Goal: Navigation & Orientation: Find specific page/section

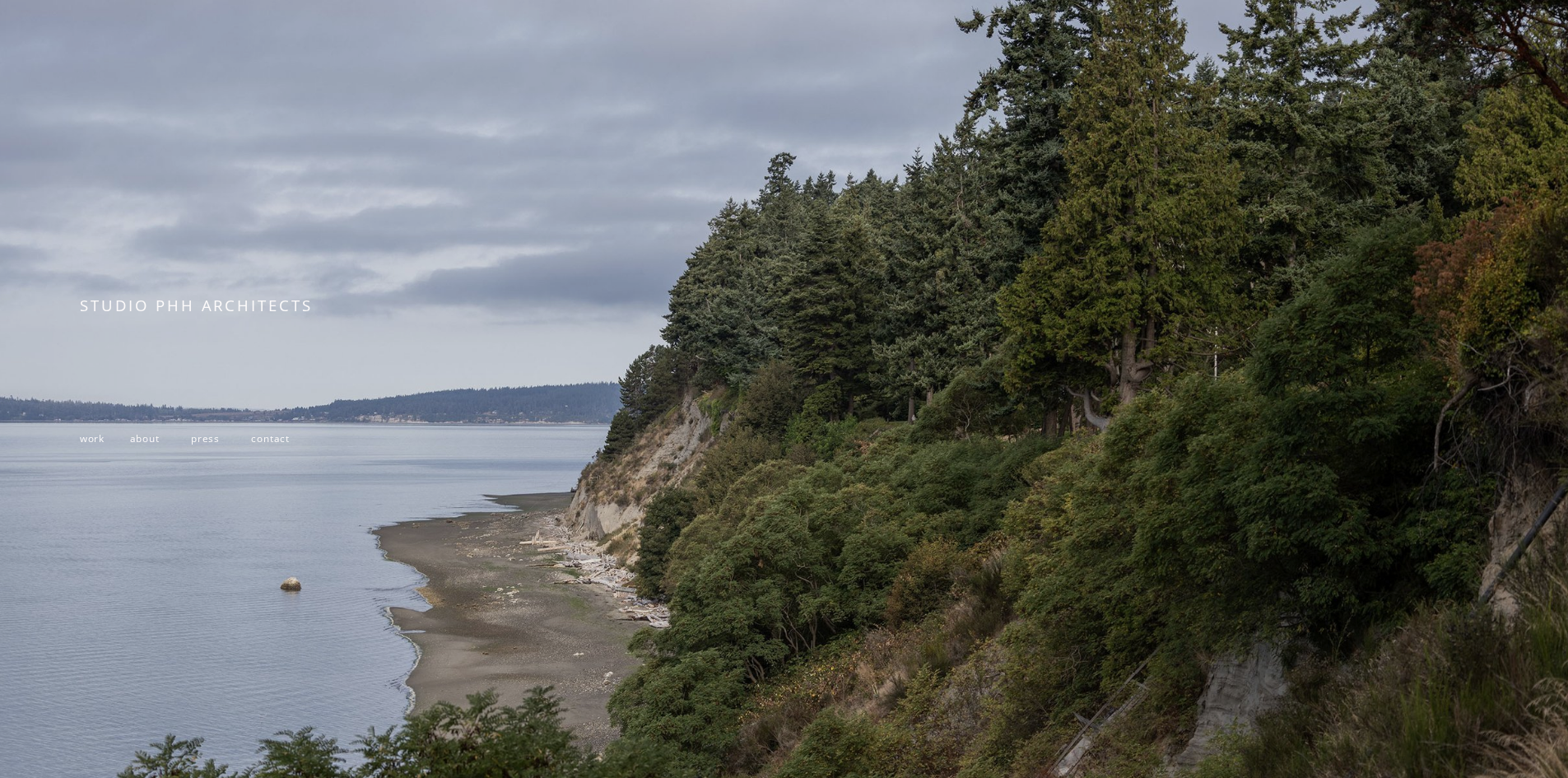
scroll to position [164, 0]
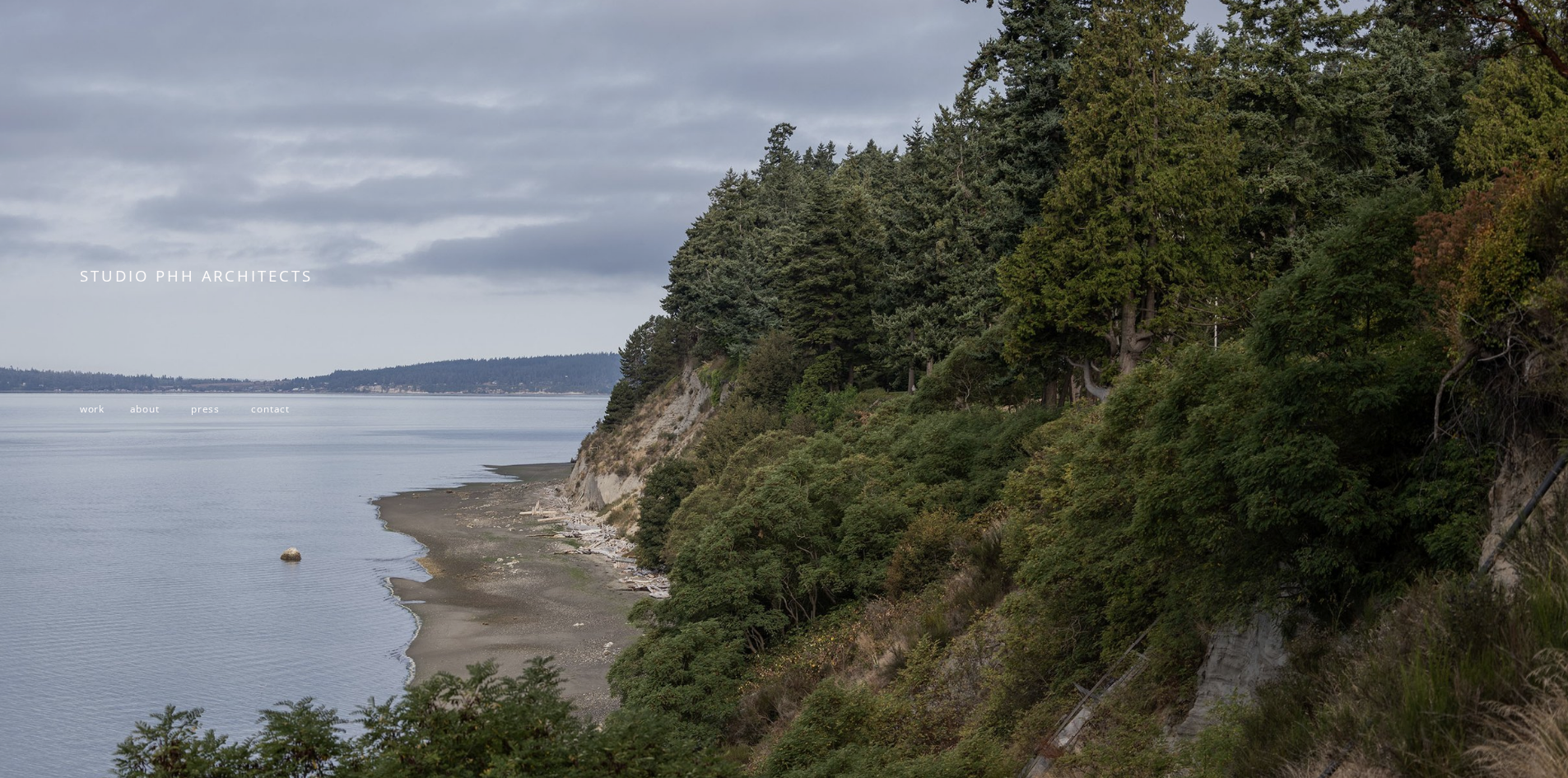
click at [86, 415] on span "work" at bounding box center [92, 407] width 25 height 13
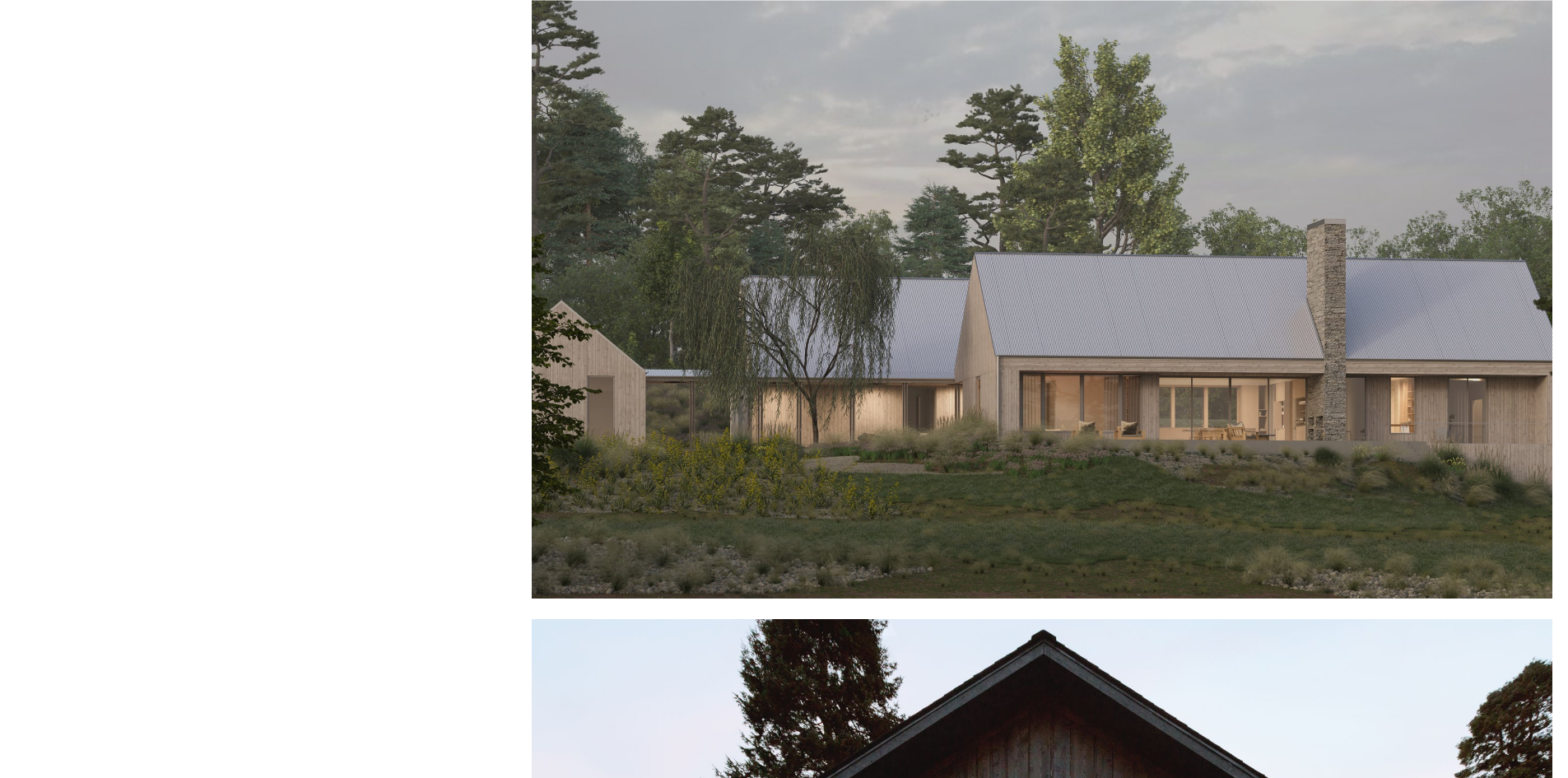
scroll to position [2222, 0]
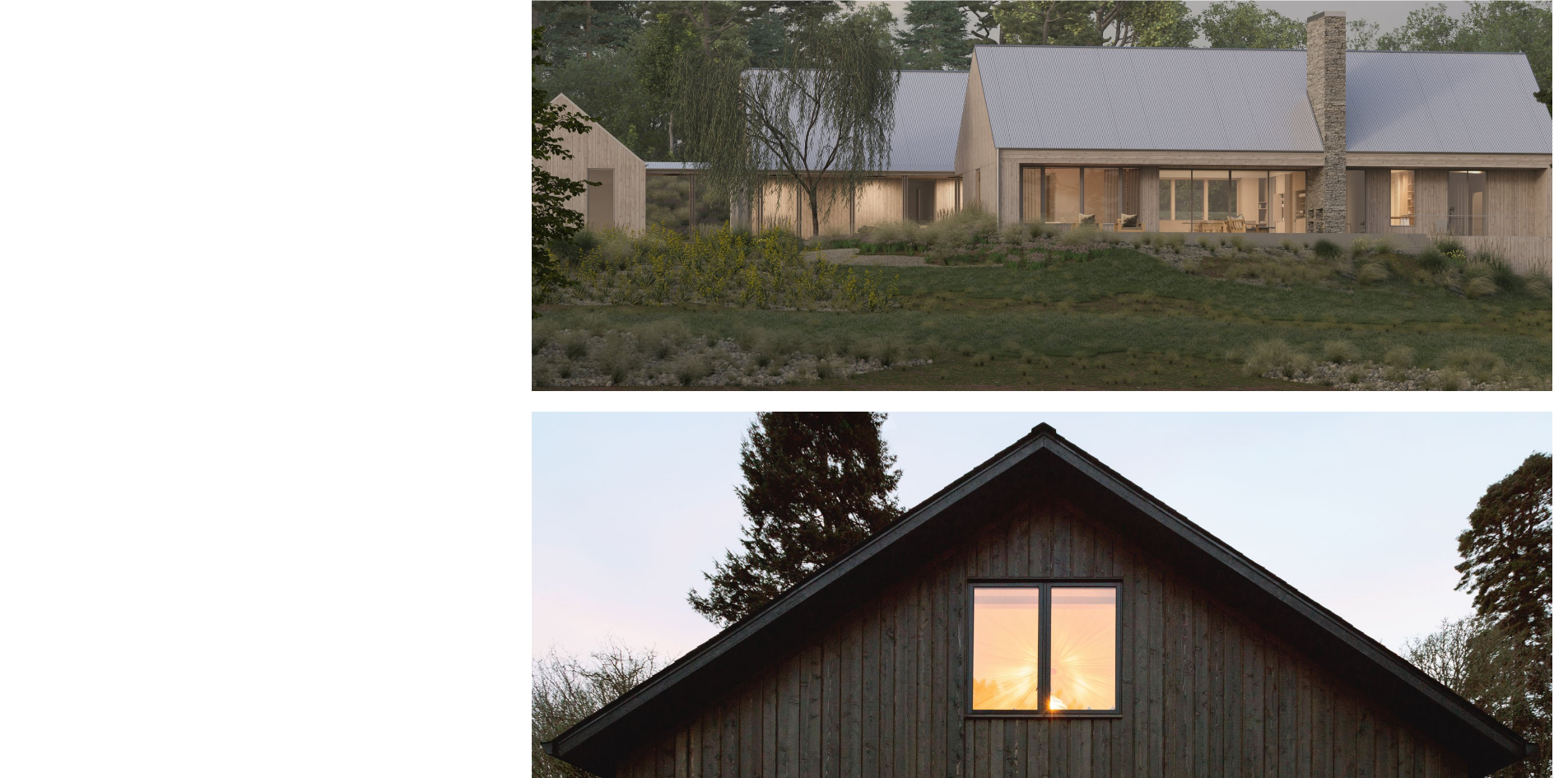
click at [832, 235] on div at bounding box center [1042, 79] width 1020 height 623
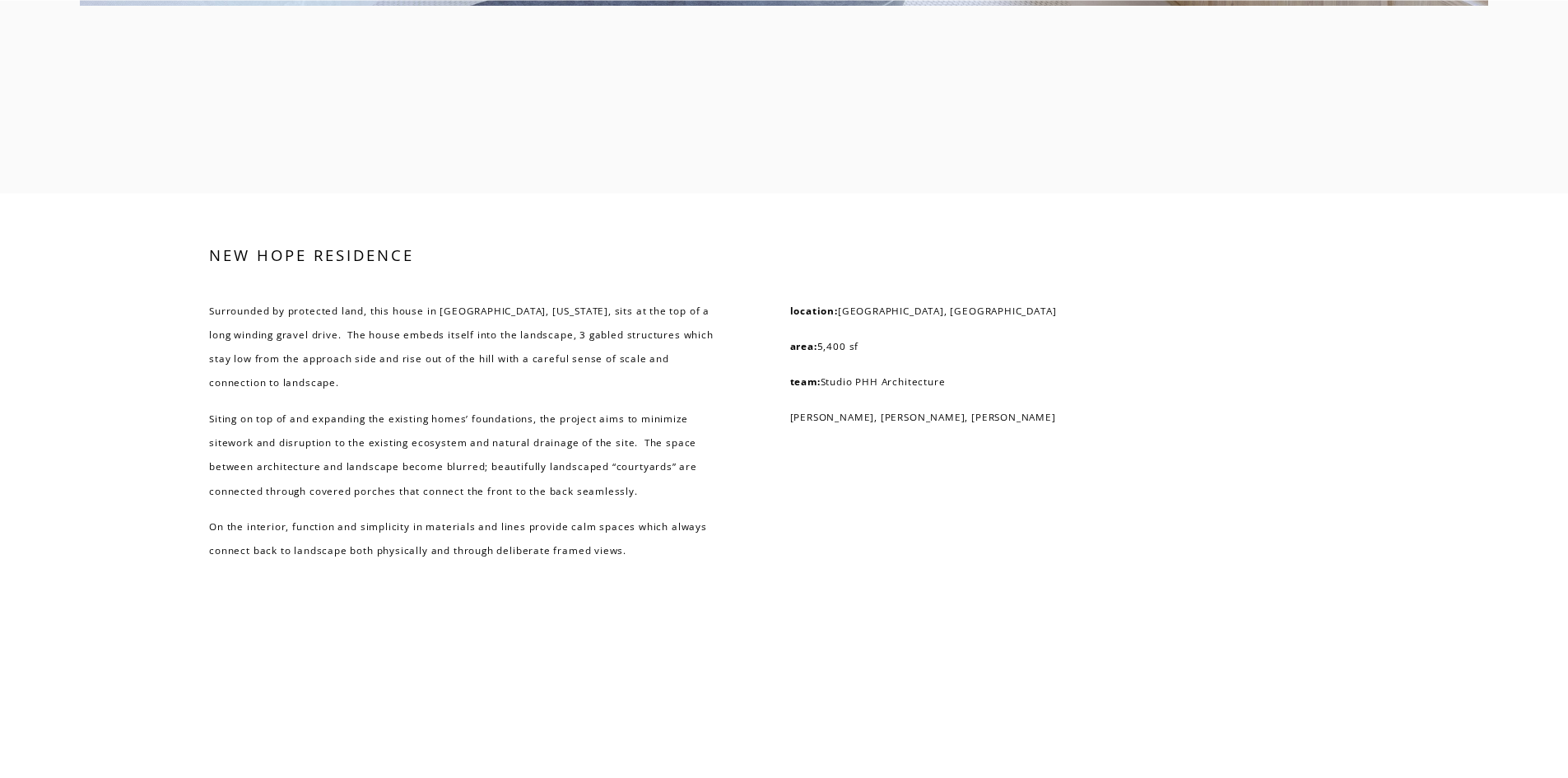
scroll to position [4527, 0]
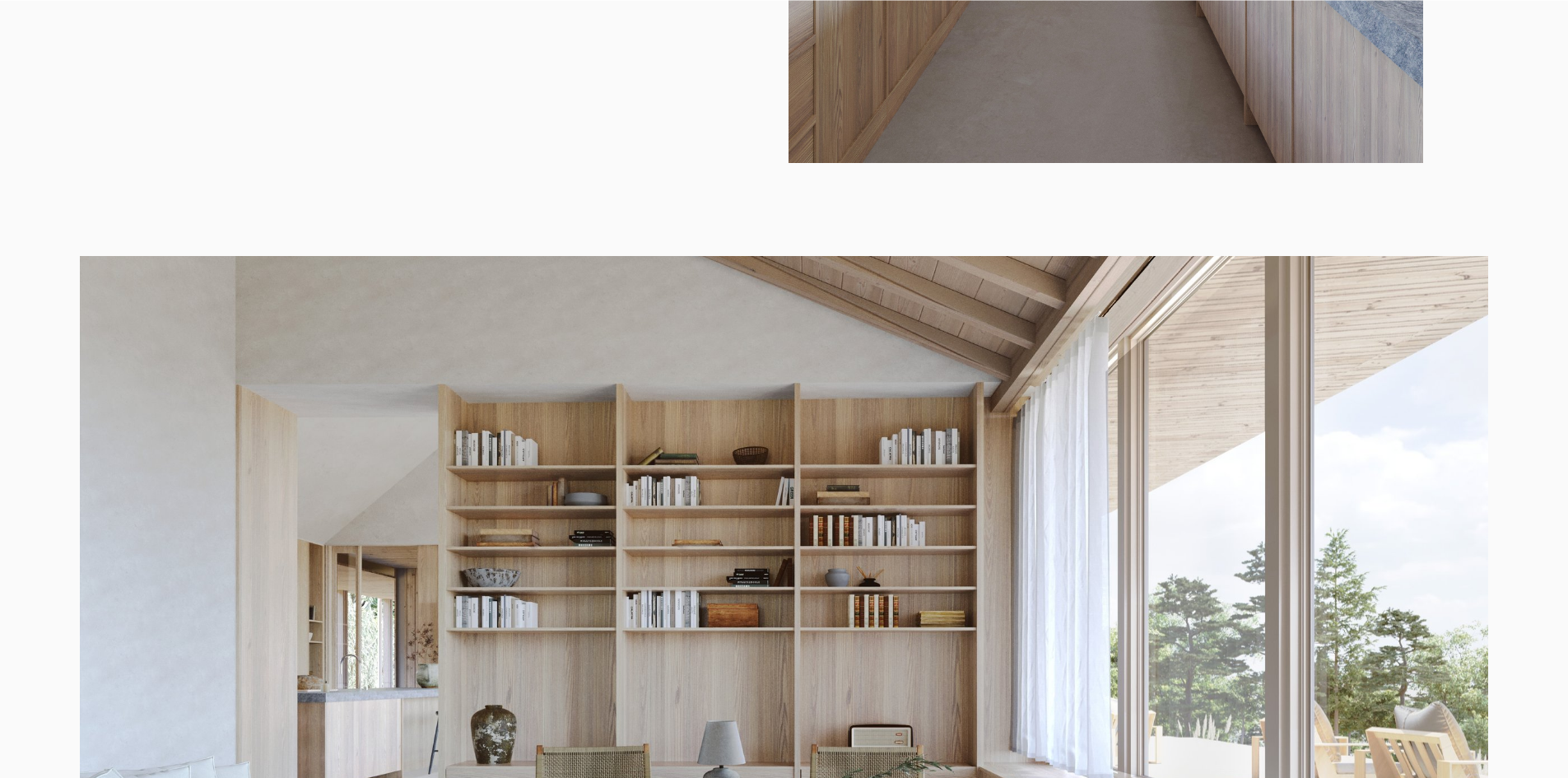
drag, startPoint x: 611, startPoint y: 191, endPoint x: 611, endPoint y: 168, distance: 23.0
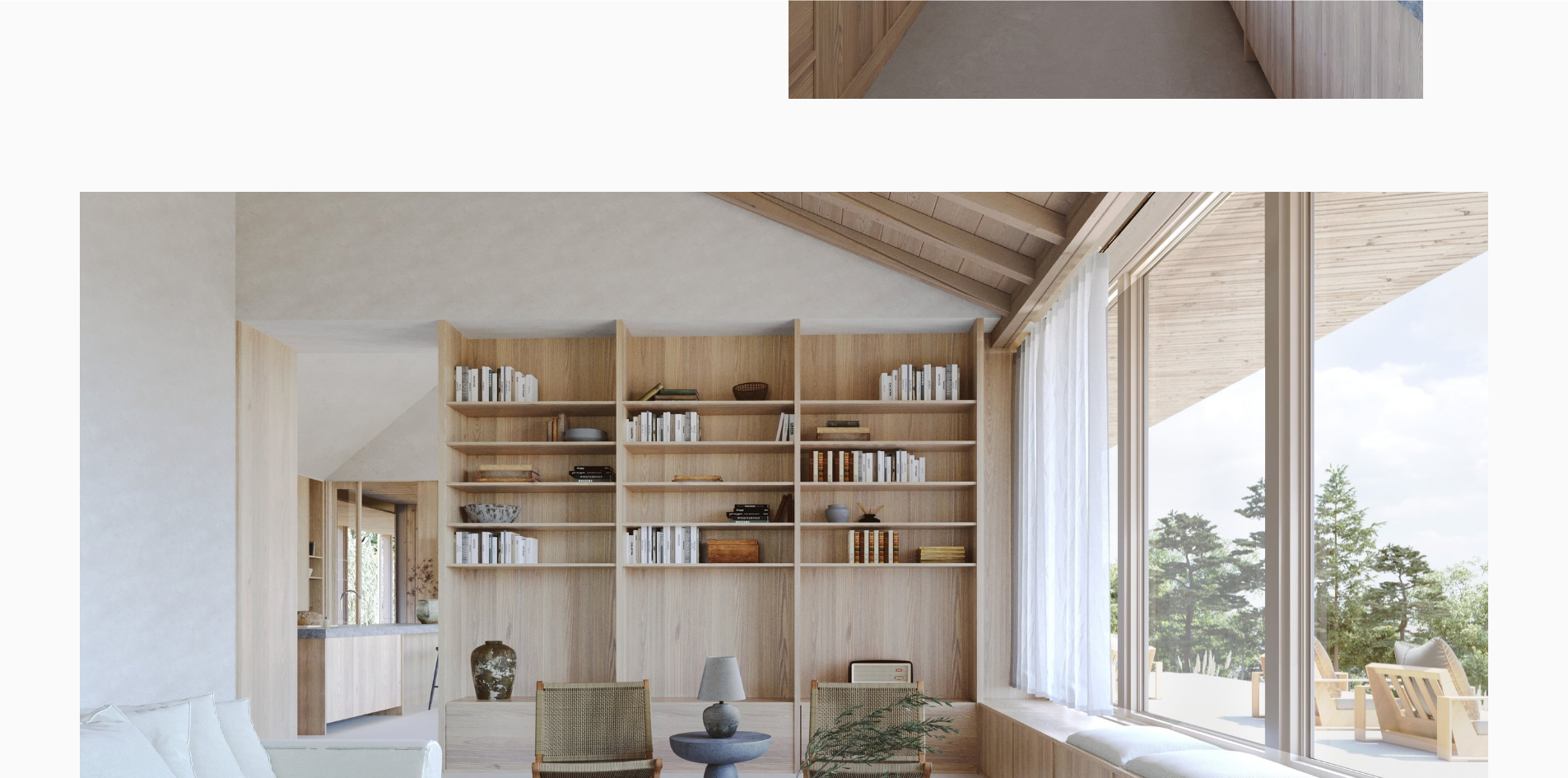
scroll to position [3673, 0]
